Goal: Ask a question: Seek information or help from site administrators or community

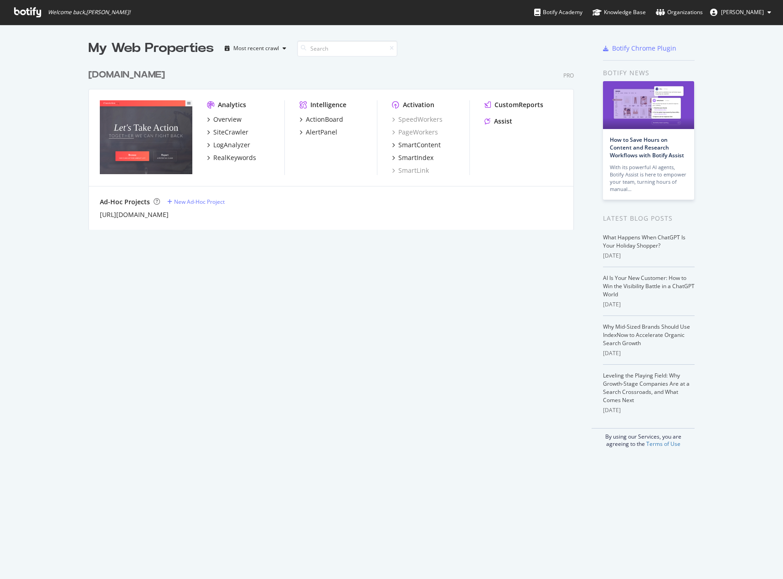
scroll to position [572, 769]
click at [392, 320] on div "My Web Properties Most recent crawl classaction.org Pro Analytics Overview Site…" at bounding box center [340, 243] width 504 height 408
click at [501, 123] on div "Assist" at bounding box center [503, 121] width 18 height 9
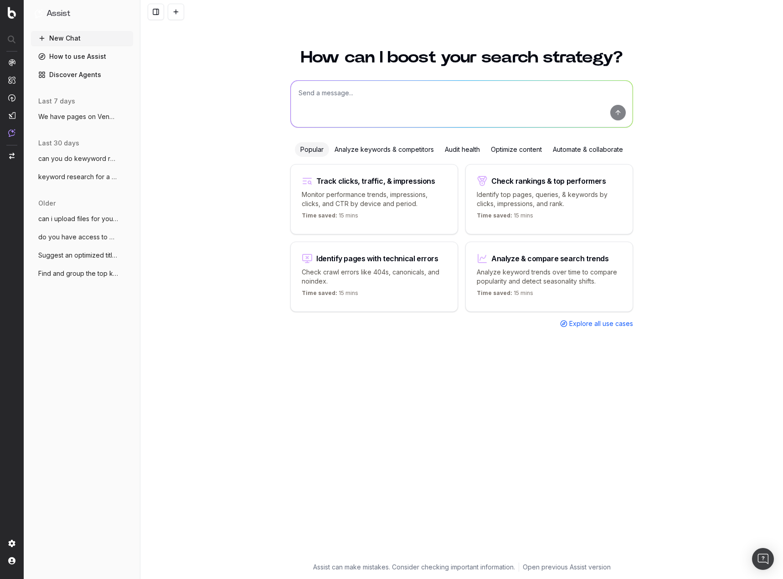
click at [351, 101] on textarea at bounding box center [462, 104] width 342 height 46
type textarea "summartize this:"
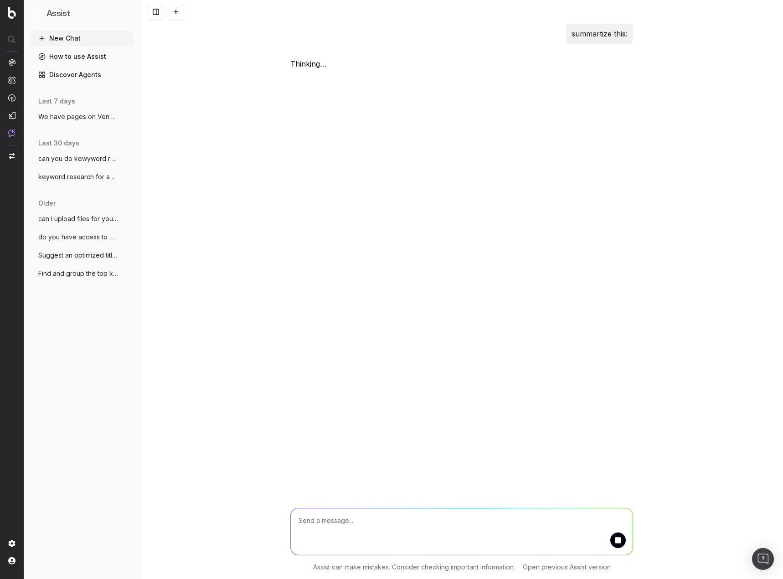
paste textarea "LO IPS DOLORS AMETCO ADIPISCI ELITS DOE TEM INCIDIDU UTLABORE ET DOLO MAGNAAL E…"
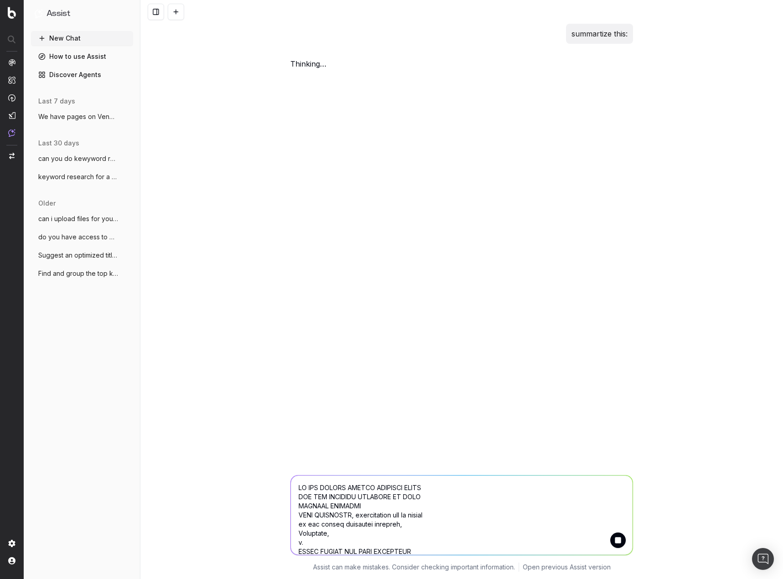
scroll to position [11321, 0]
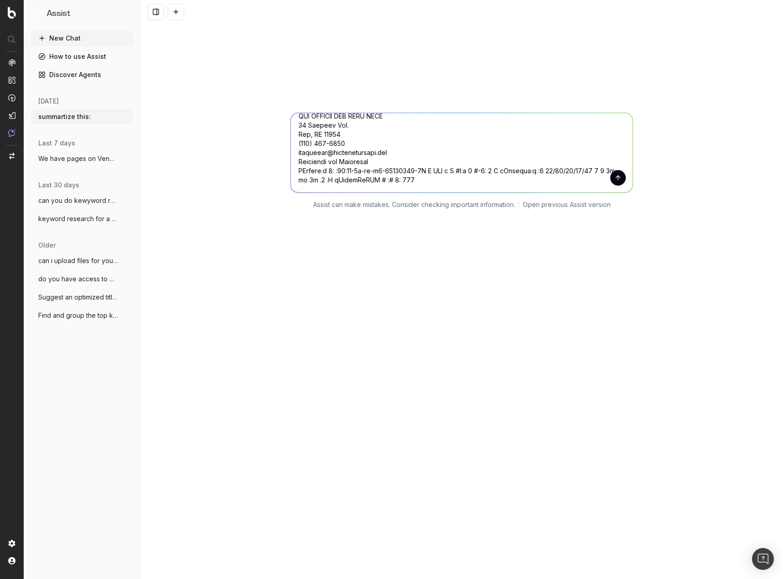
scroll to position [364, 0]
type textarea "LO IPS DOLORS AMETCO ADIPISCI ELITS DOE TEM INCIDIDU UTLABORE ET DOLO MAGNAAL E…"
click at [617, 176] on button "submit" at bounding box center [617, 175] width 15 height 15
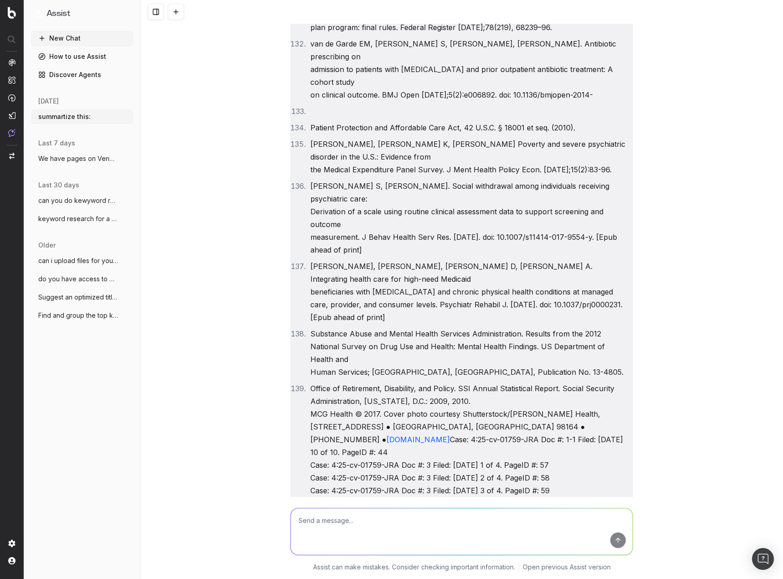
scroll to position [20955, 0]
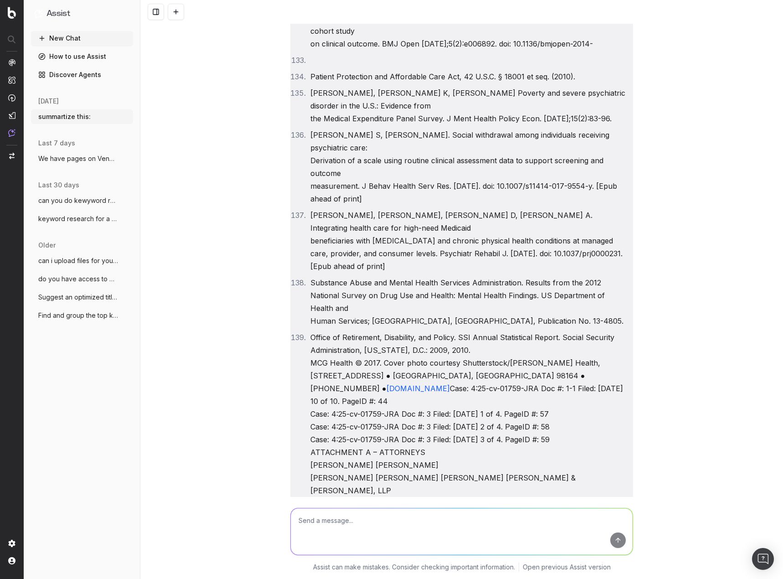
click at [421, 539] on textarea at bounding box center [462, 531] width 342 height 46
type textarea "can you do keyword research for this"
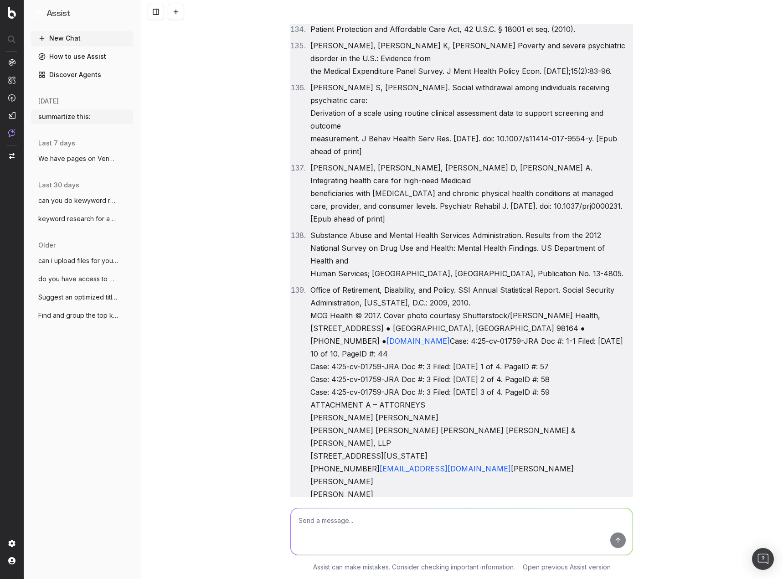
scroll to position [21148, 0]
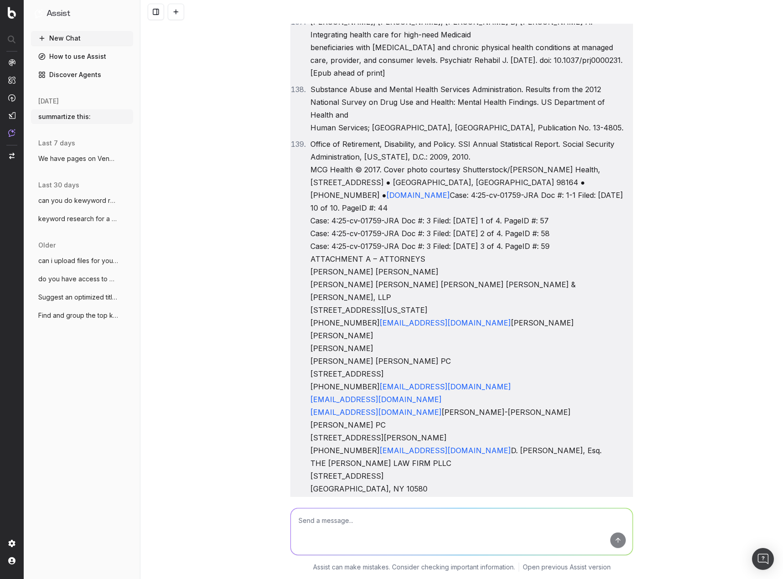
click at [464, 536] on textarea at bounding box center [462, 531] width 342 height 46
type textarea "start with number 1"
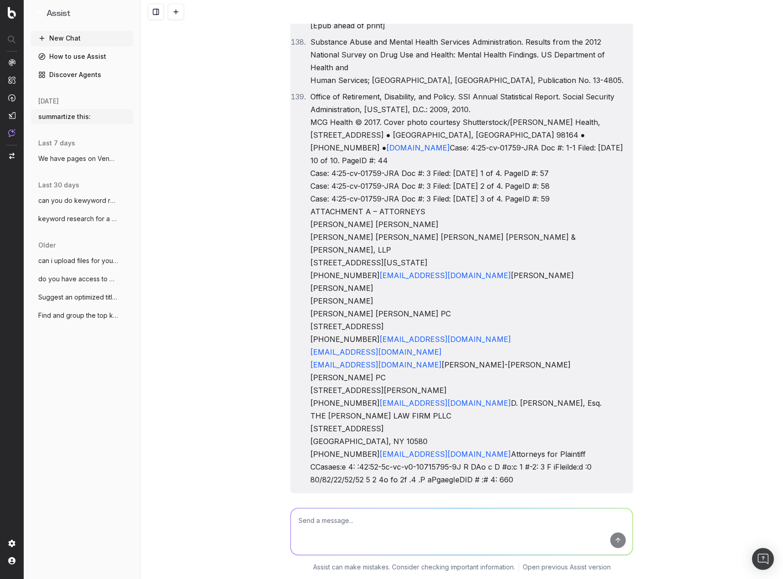
scroll to position [21294, 0]
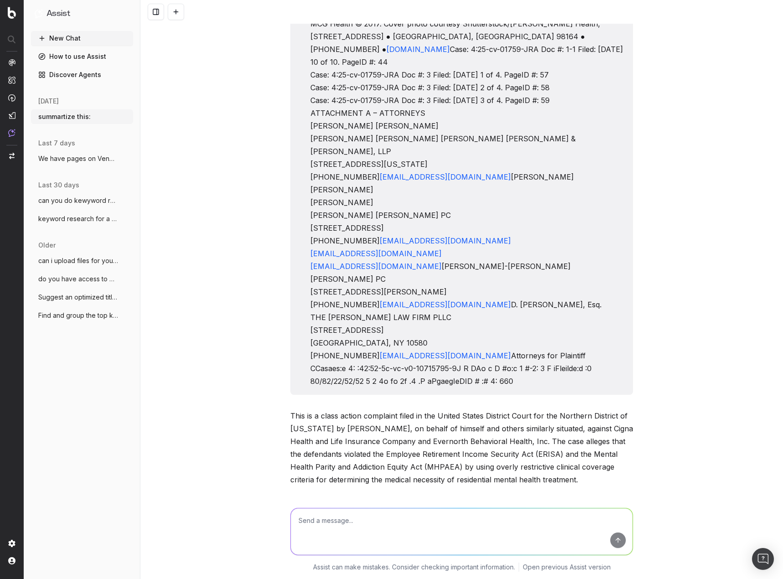
click at [413, 535] on textarea at bounding box center [462, 531] width 342 height 46
type textarea "use synonyms. no one would type that into Google"
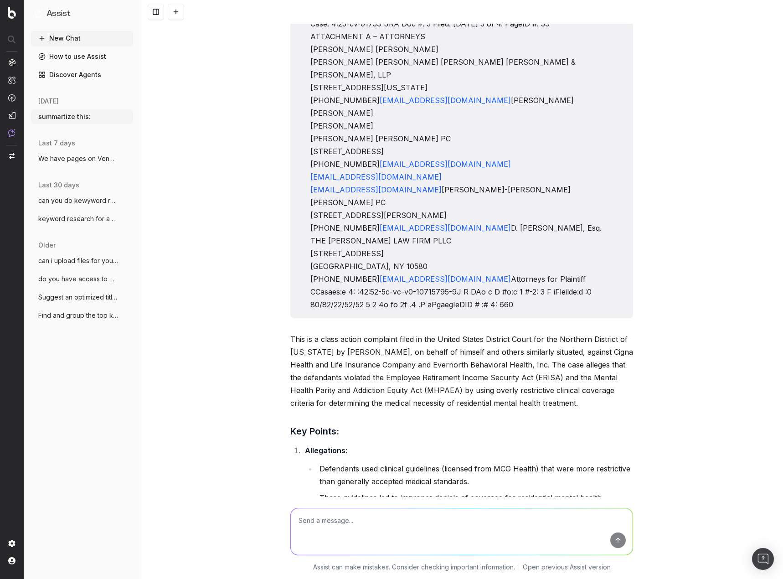
scroll to position [21449, 0]
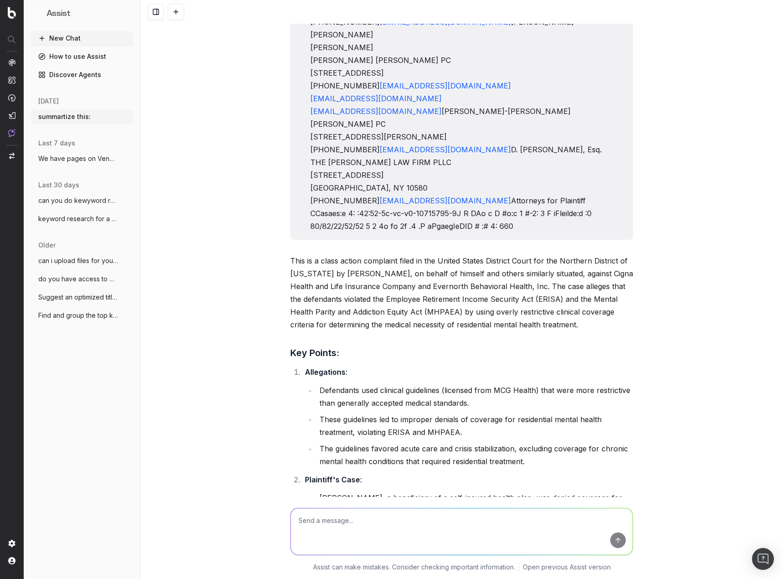
click at [436, 511] on div at bounding box center [461, 531] width 343 height 47
click at [452, 515] on textarea at bounding box center [462, 531] width 342 height 46
click at [452, 515] on textarea "try: mental health treatment denied" at bounding box center [462, 531] width 342 height 46
type textarea "try: mental health treatment denied, denied mental health coverage, insurance d…"
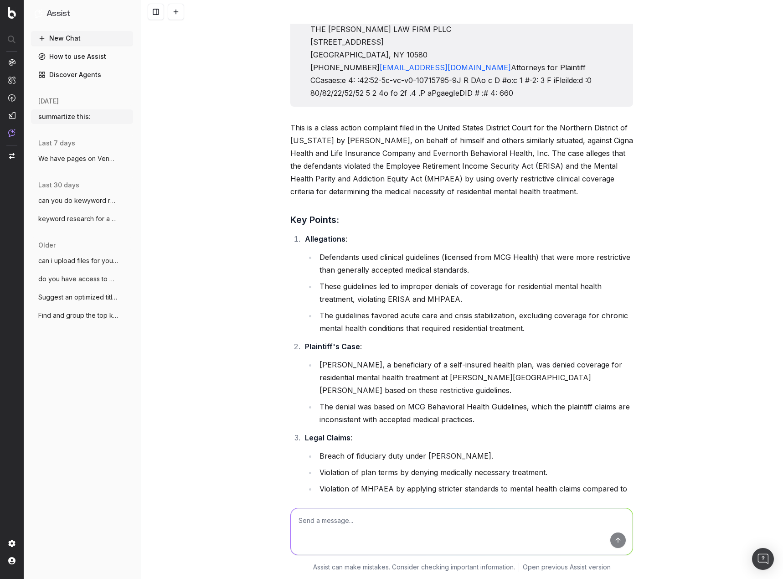
scroll to position [21908, 0]
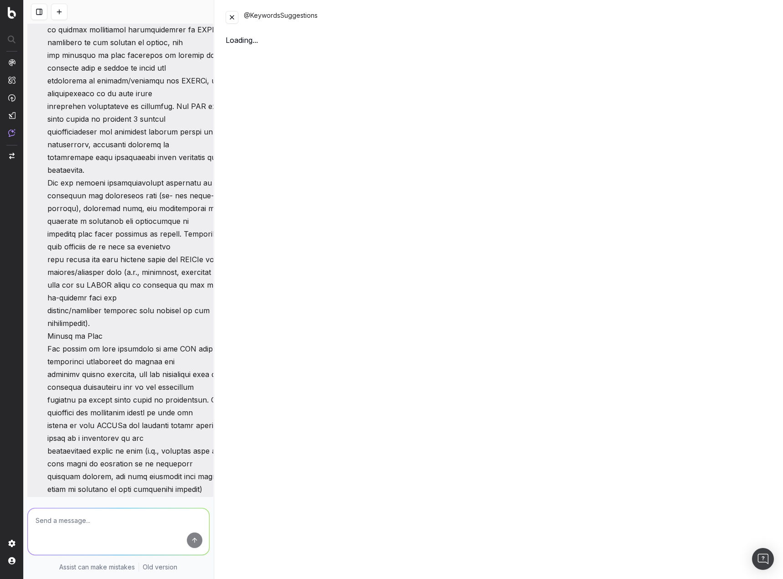
scroll to position [22405, 0]
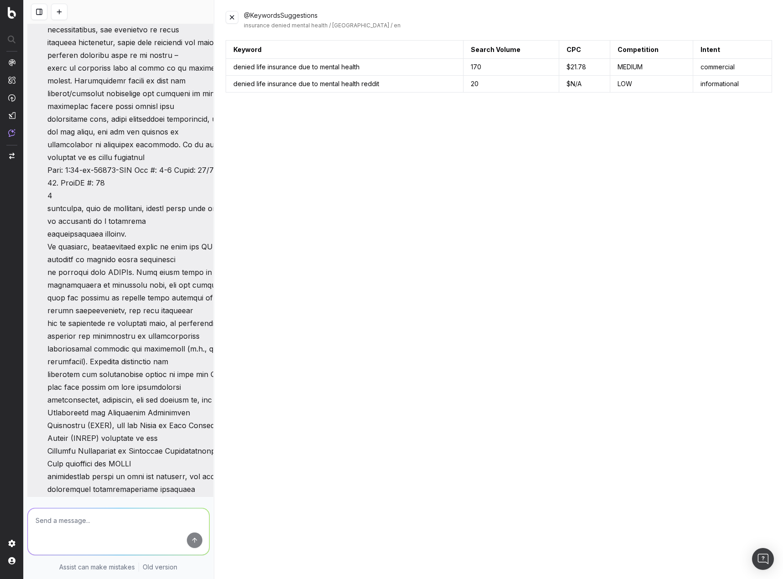
click at [227, 17] on button at bounding box center [232, 17] width 13 height 13
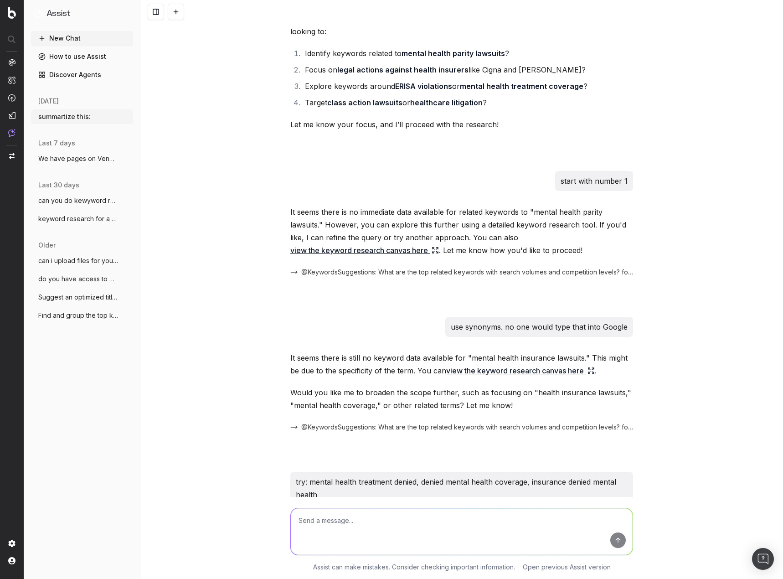
scroll to position [21908, 0]
